Goal: Task Accomplishment & Management: Manage account settings

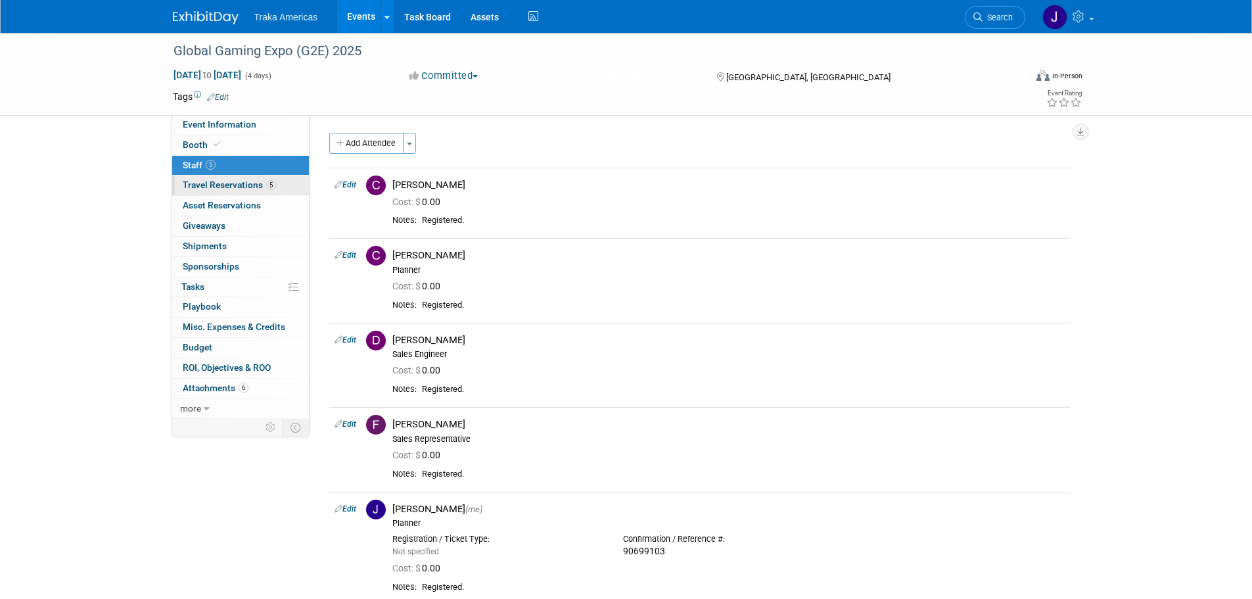
click at [263, 180] on span "Travel Reservations 5" at bounding box center [229, 184] width 93 height 11
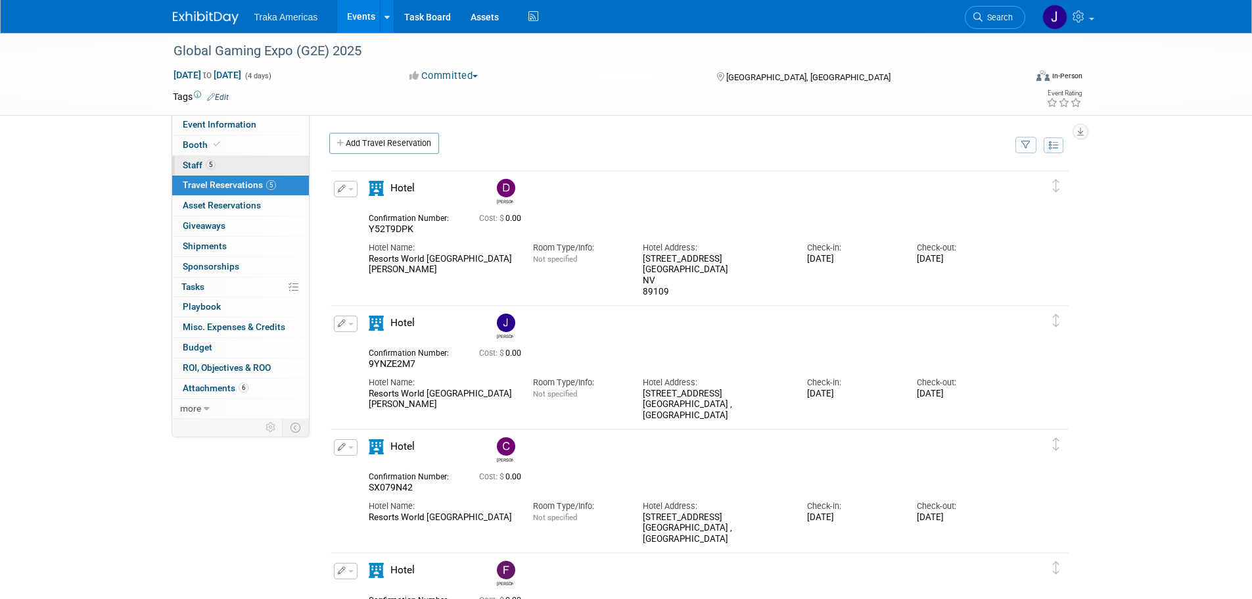
click at [240, 161] on link "5 Staff 5" at bounding box center [240, 166] width 137 height 20
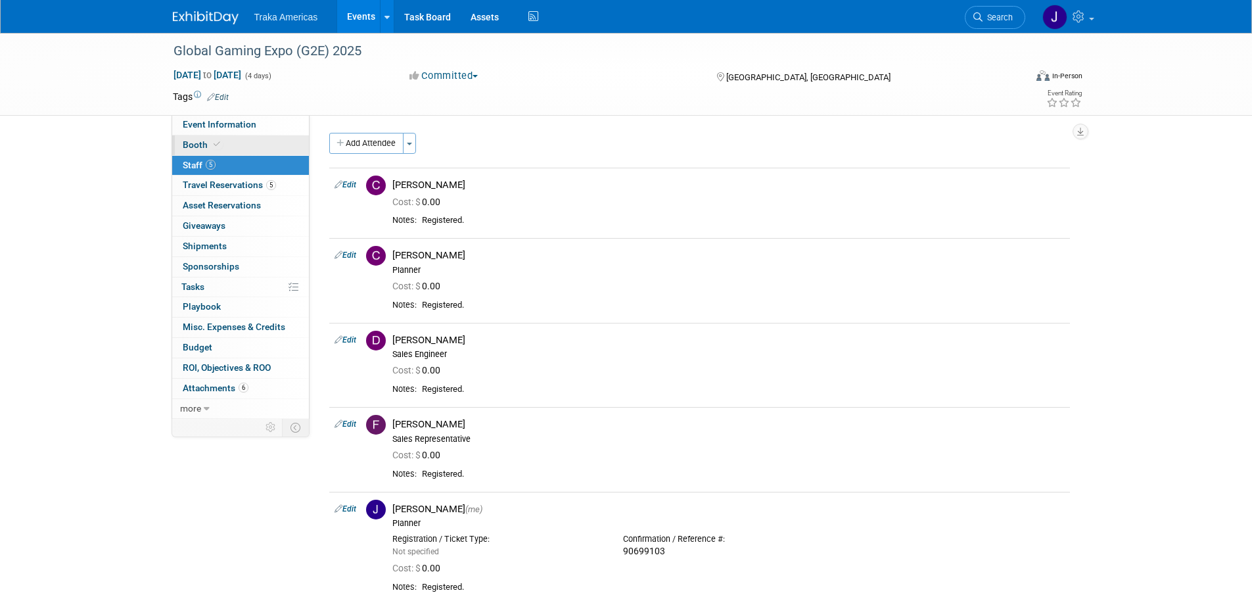
click at [250, 148] on link "Booth" at bounding box center [240, 145] width 137 height 20
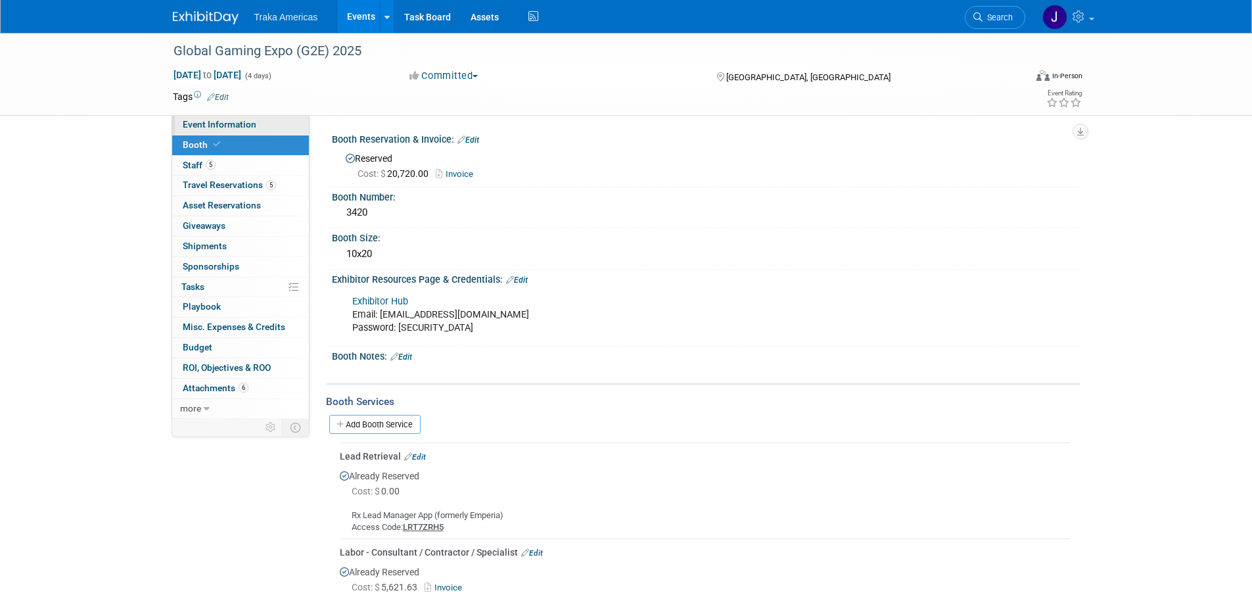
drag, startPoint x: 237, startPoint y: 121, endPoint x: 246, endPoint y: 127, distance: 10.9
click at [237, 121] on span "Event Information" at bounding box center [220, 124] width 74 height 11
select select "National"
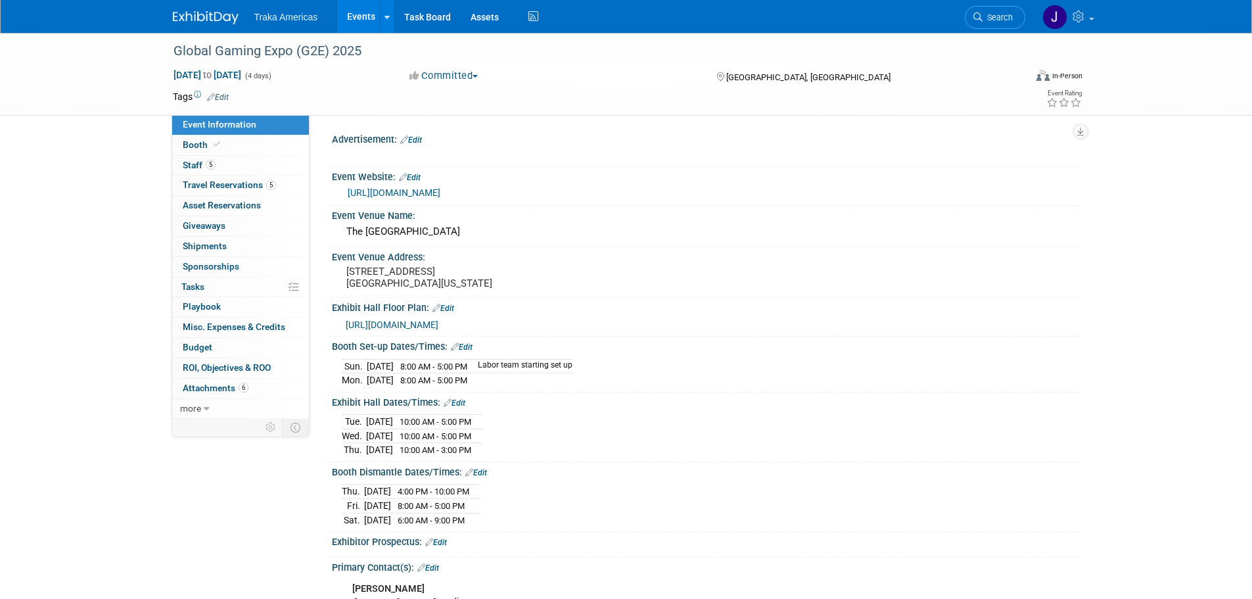
click at [405, 188] on link "[URL][DOMAIN_NAME]" at bounding box center [394, 192] width 93 height 11
click at [258, 181] on span "Travel Reservations 5" at bounding box center [229, 184] width 93 height 11
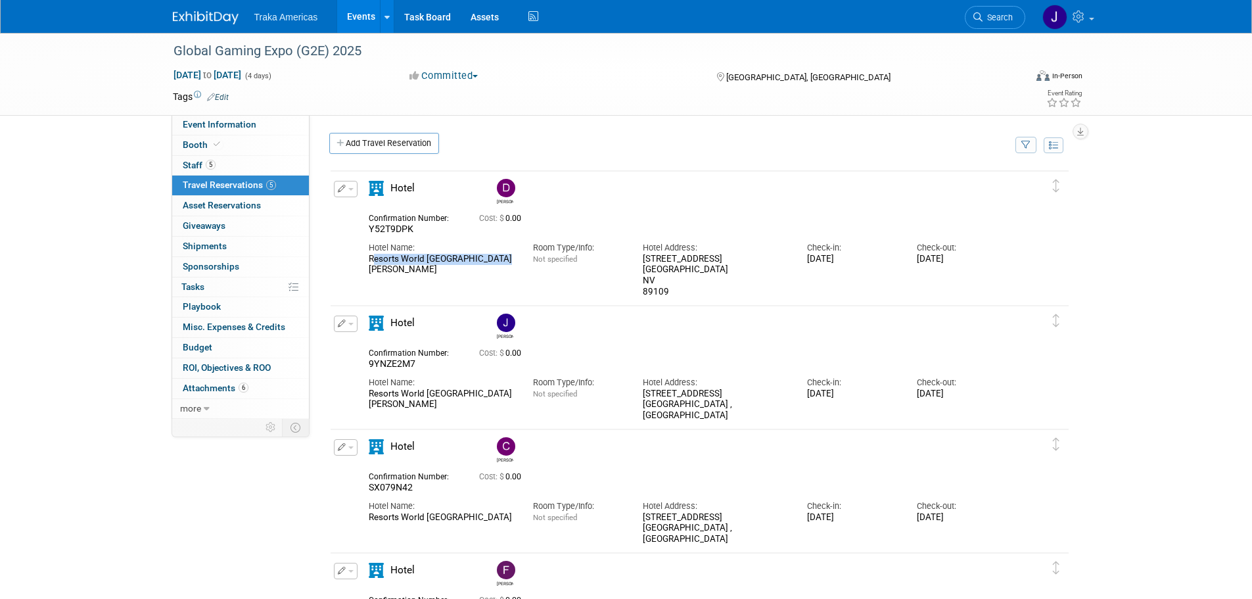
drag, startPoint x: 373, startPoint y: 260, endPoint x: 501, endPoint y: 260, distance: 127.5
click at [501, 260] on div "Hotel Name: Resorts World [GEOGRAPHIC_DATA] [PERSON_NAME]" at bounding box center [441, 255] width 164 height 40
copy div "Resorts World [GEOGRAPHIC_DATA] [PERSON_NAME]"
click at [642, 117] on div "Advertisement: Edit X" at bounding box center [694, 267] width 770 height 304
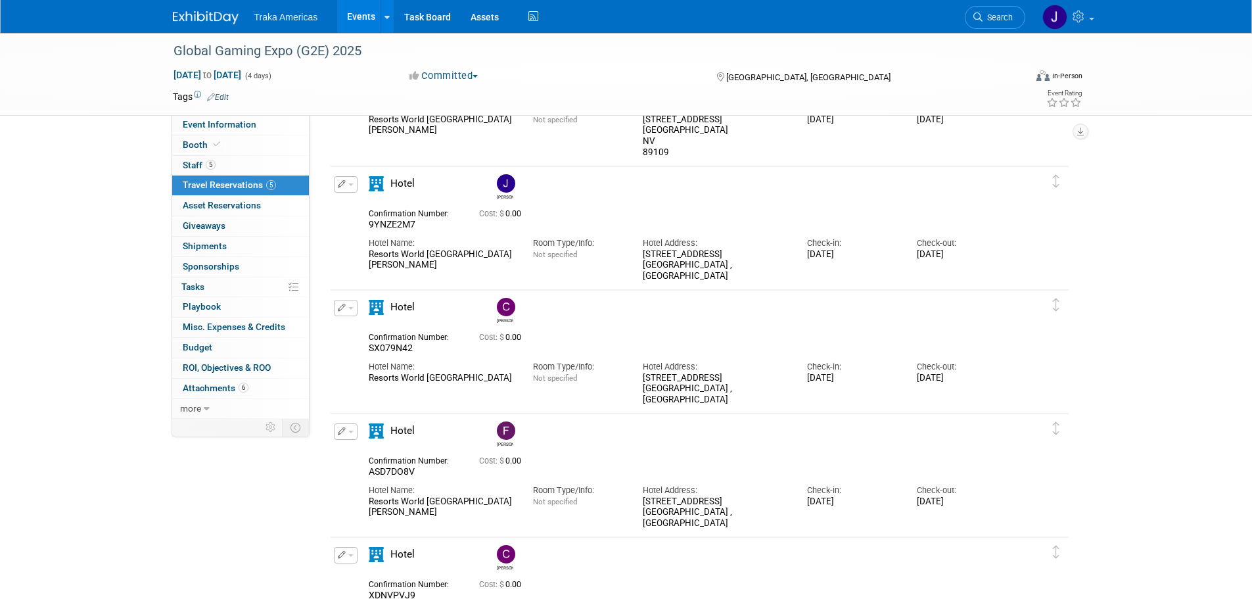
scroll to position [197, 0]
